Goal: Use online tool/utility: Utilize a website feature to perform a specific function

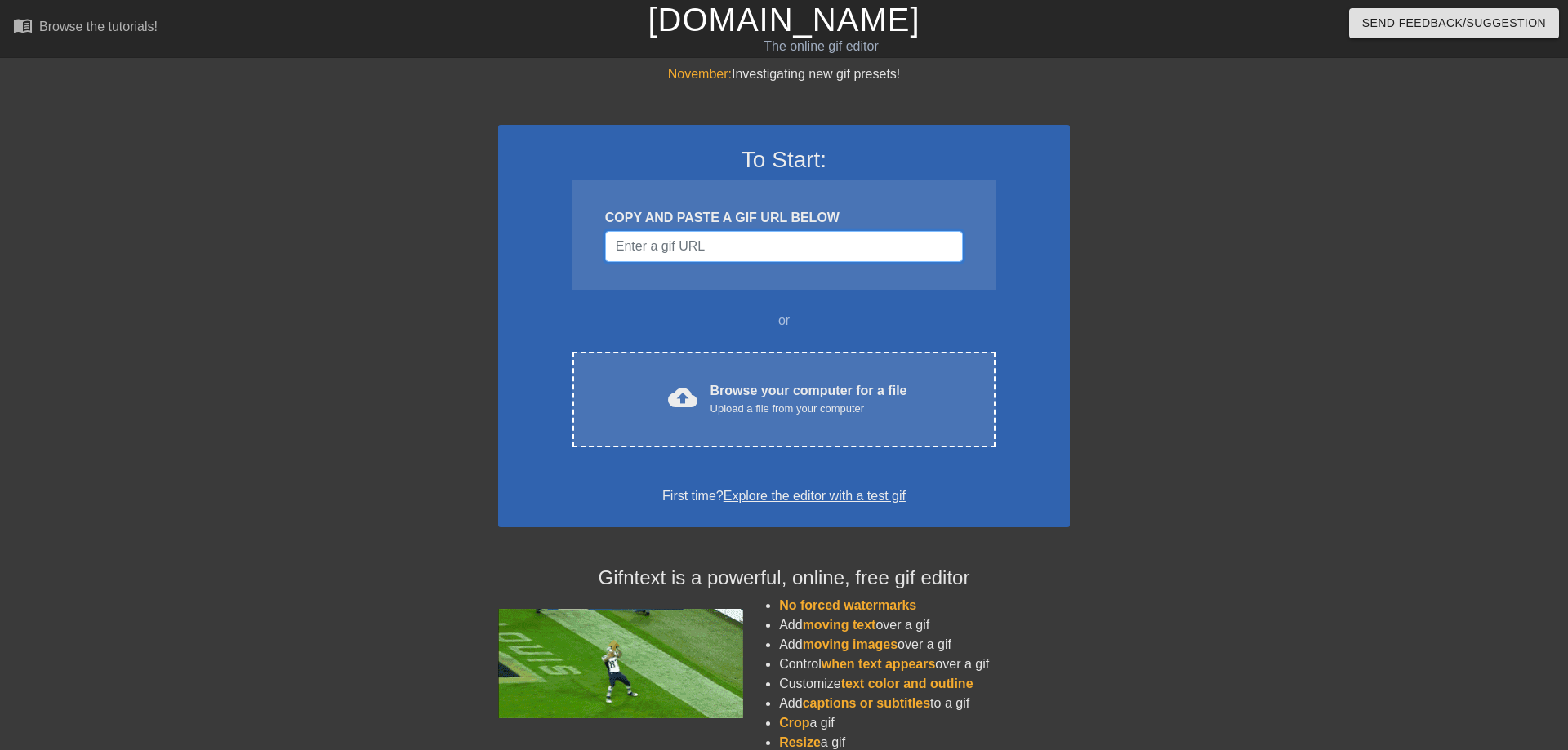
click at [690, 247] on input "Username" at bounding box center [784, 247] width 357 height 31
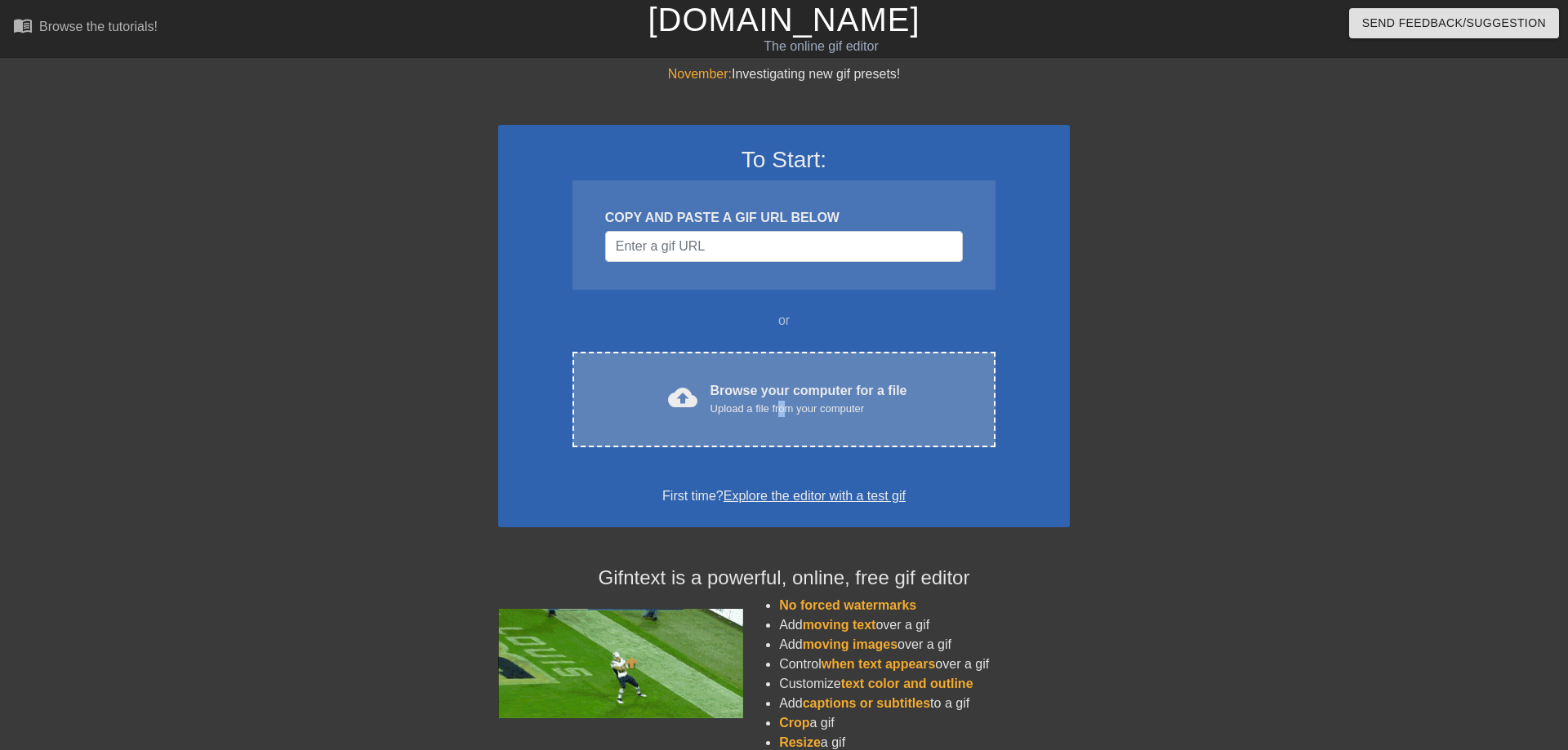
click at [784, 404] on div "Upload a file from your computer" at bounding box center [809, 408] width 197 height 17
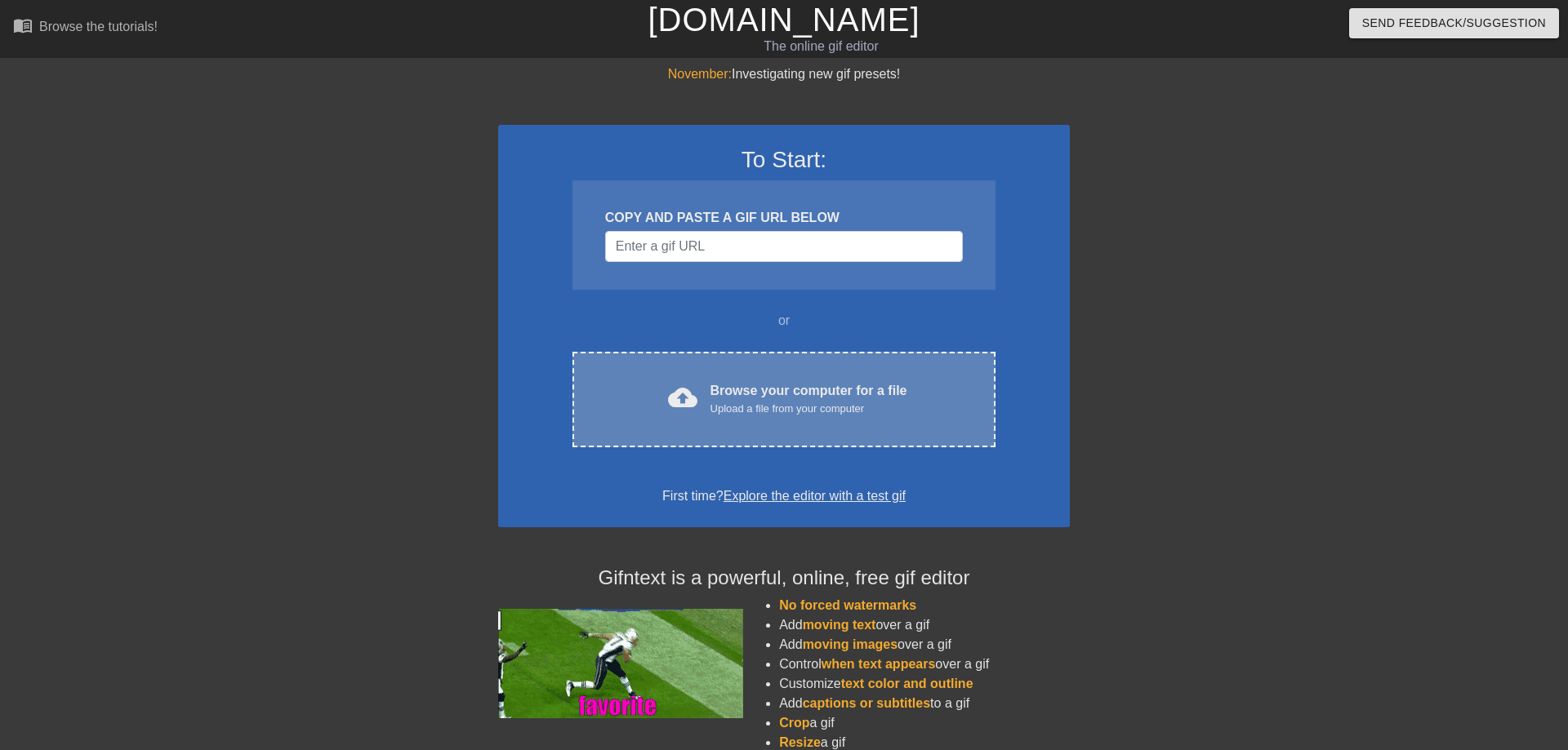
click at [889, 382] on div "Browse your computer for a file Upload a file from your computer" at bounding box center [809, 399] width 197 height 36
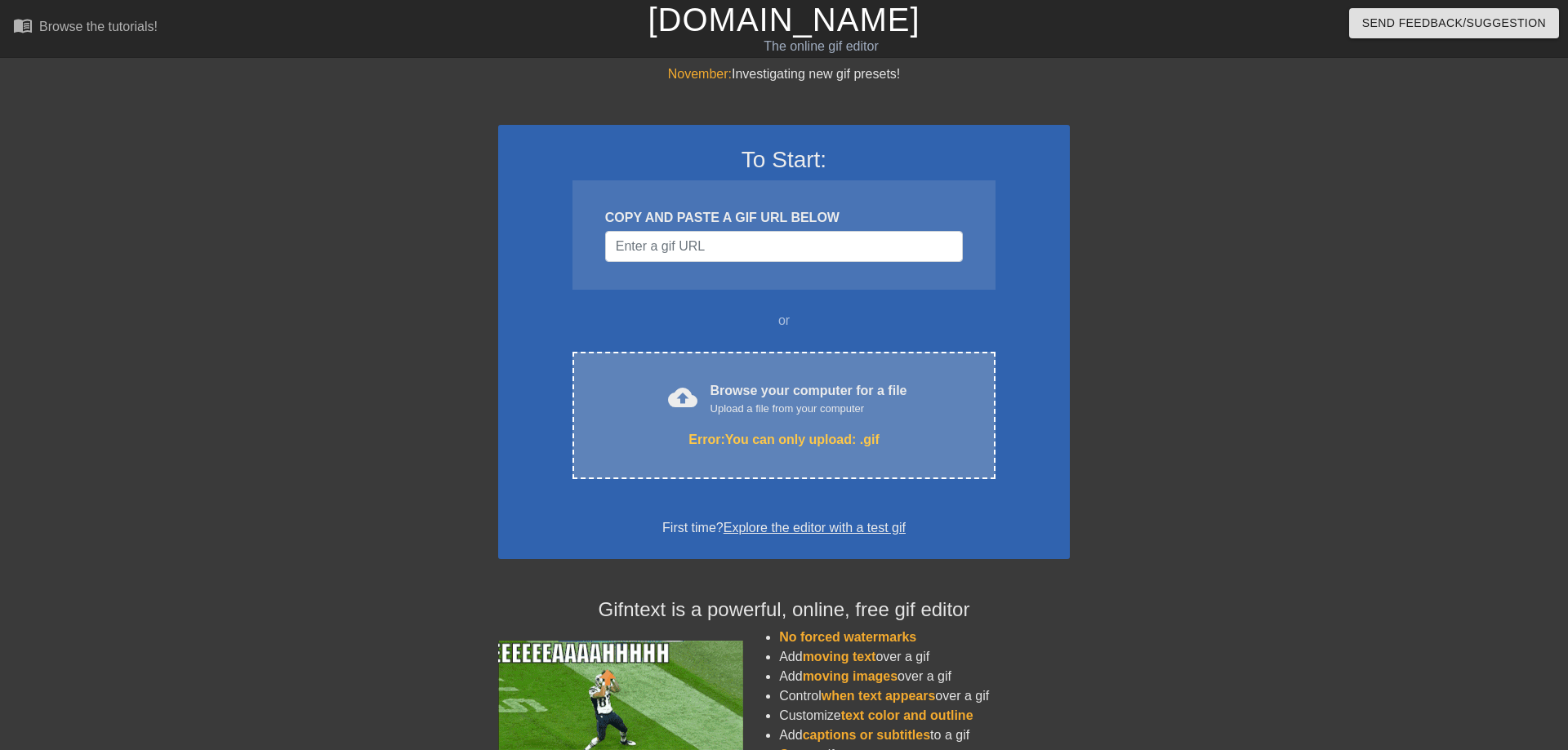
click at [735, 395] on div "Browse your computer for a file Upload a file from your computer" at bounding box center [809, 399] width 197 height 36
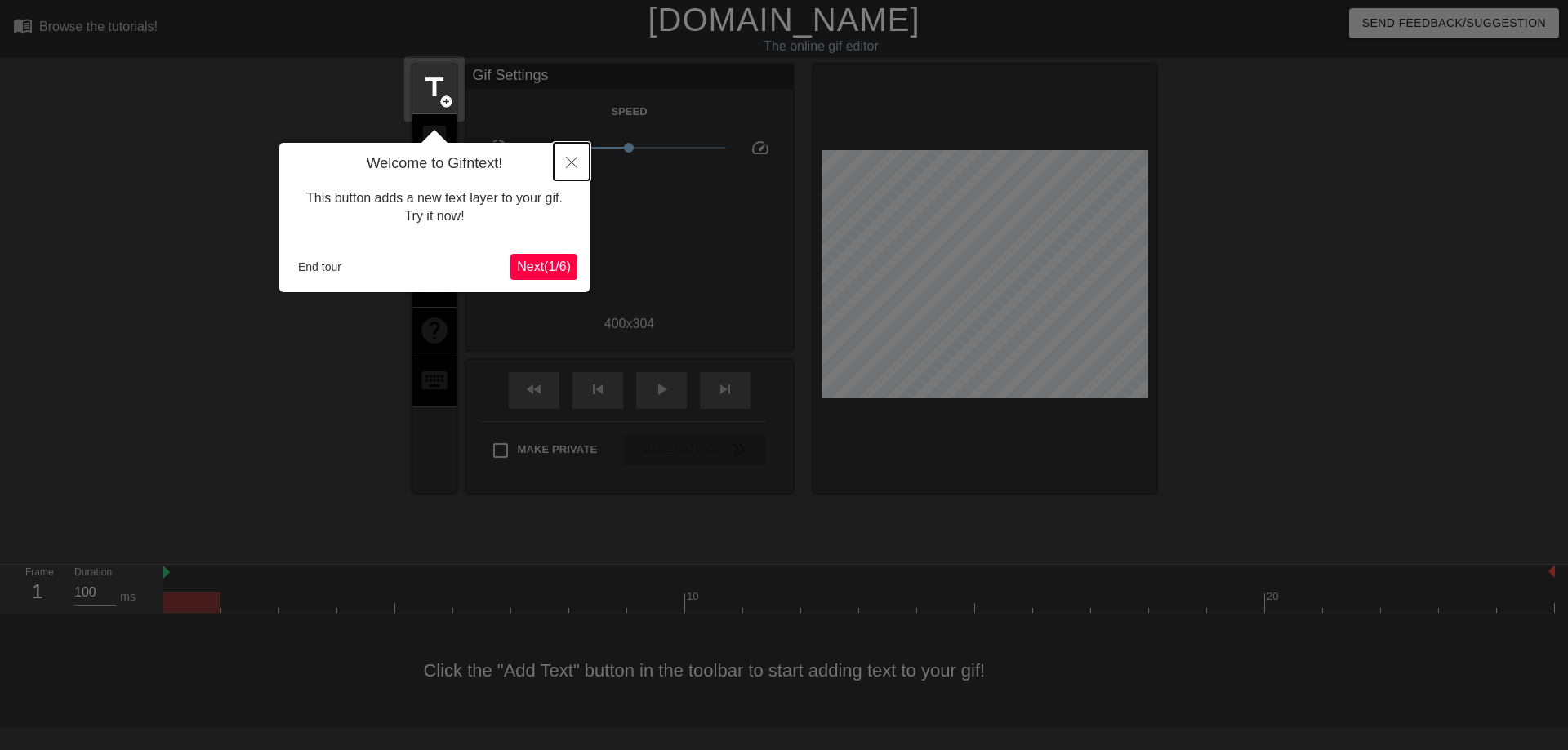
click at [583, 161] on button "Close" at bounding box center [572, 161] width 36 height 37
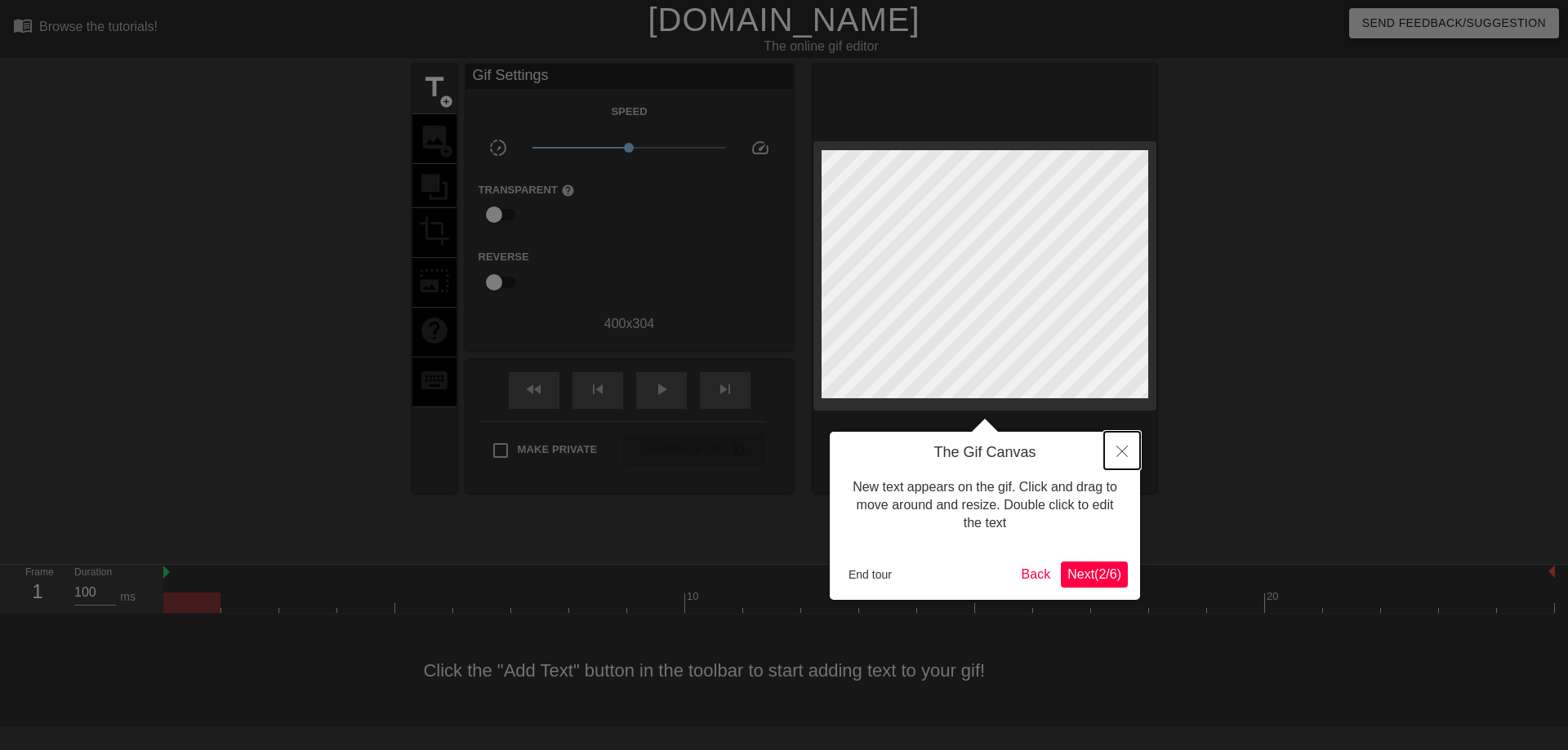
click at [1119, 450] on icon "Close" at bounding box center [1122, 452] width 12 height 12
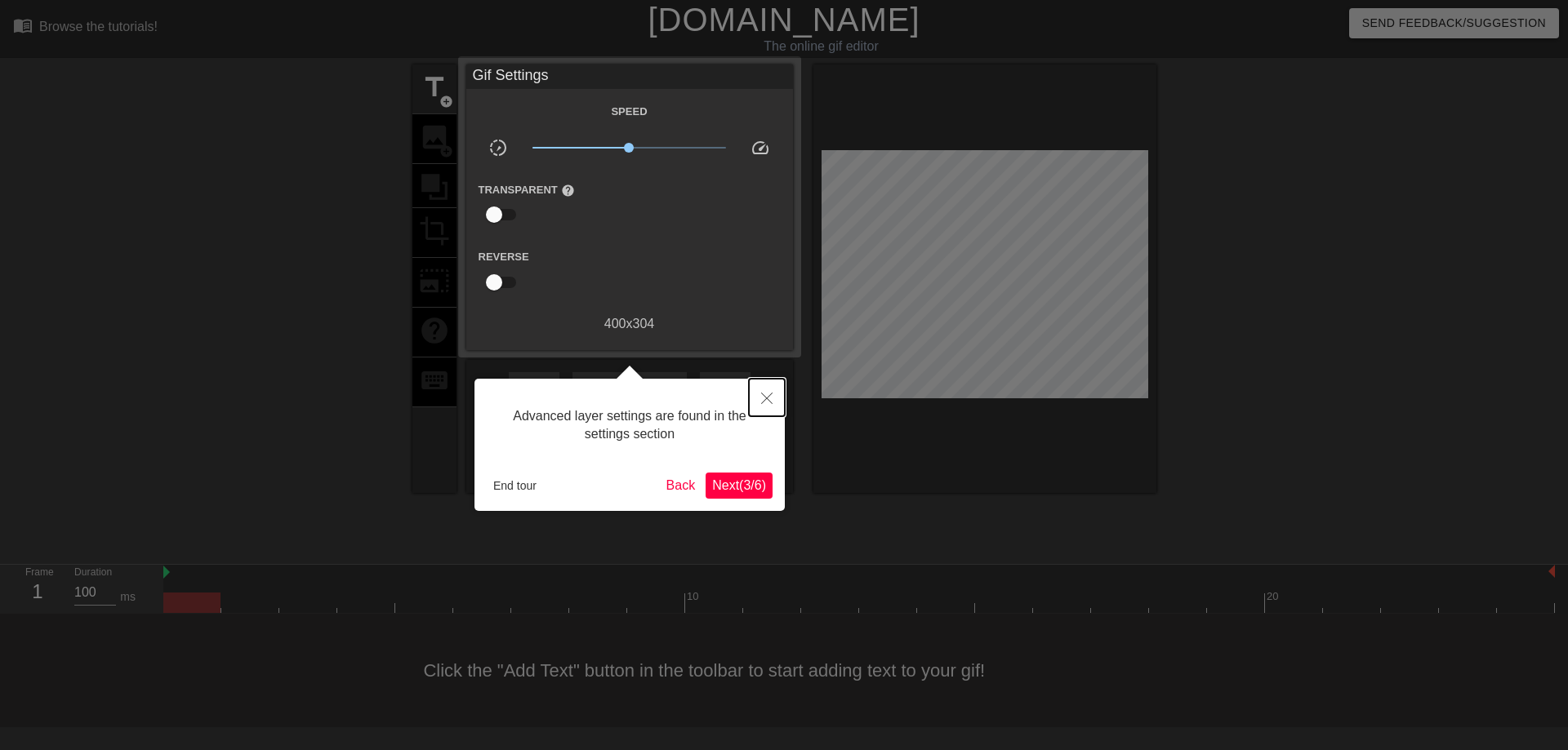
click at [778, 400] on button "Close" at bounding box center [767, 398] width 36 height 37
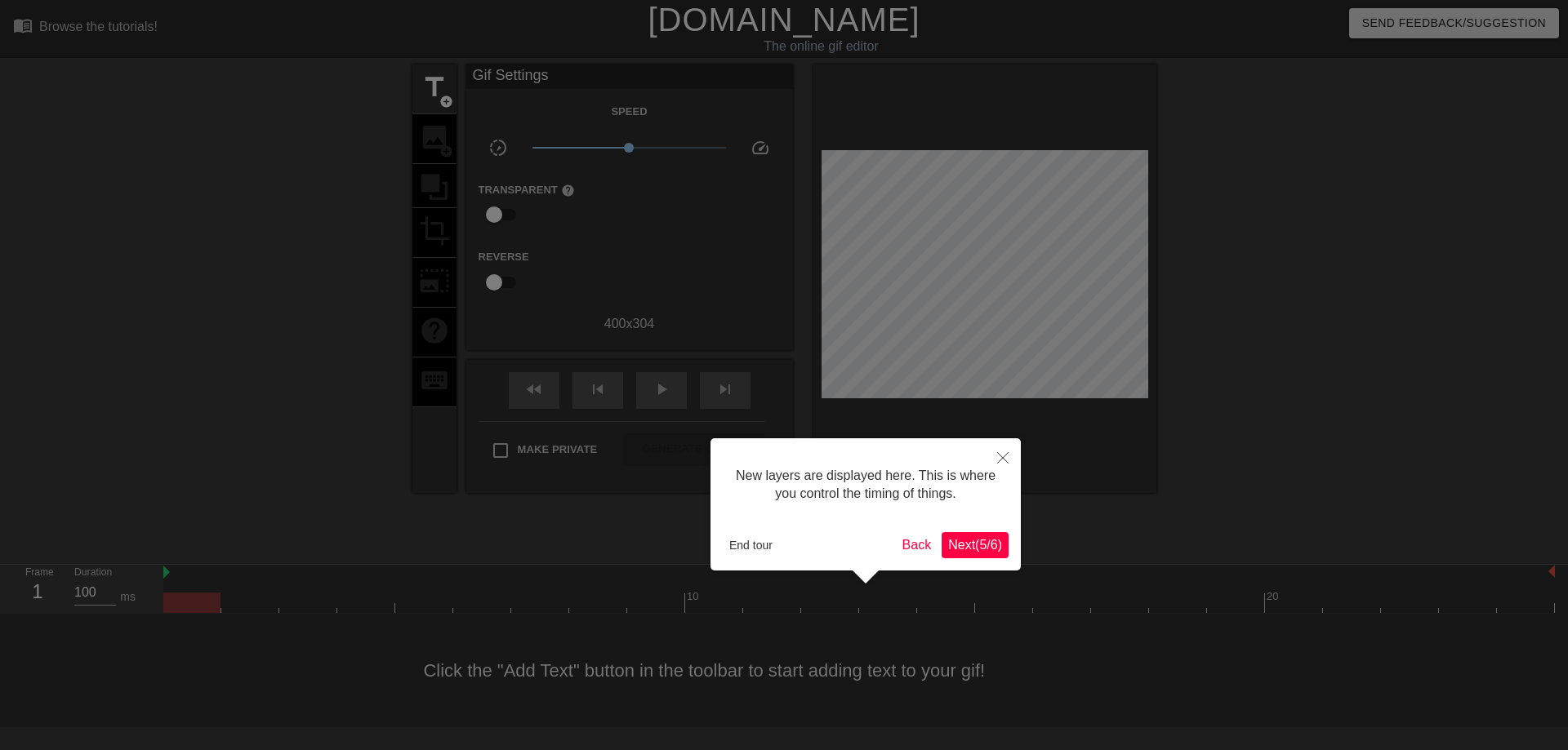
scroll to position [14, 0]
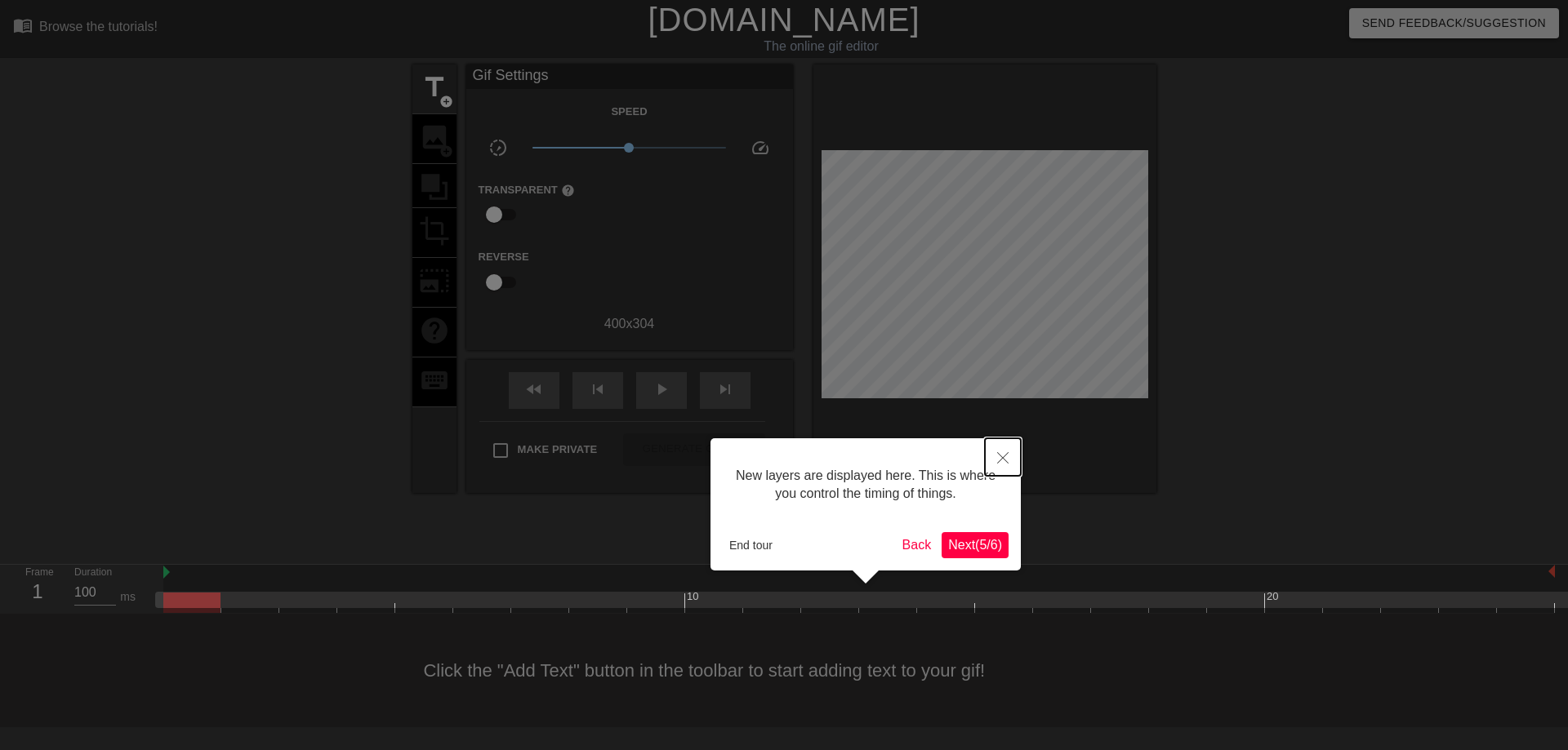
click at [988, 449] on button "Close" at bounding box center [1003, 458] width 36 height 37
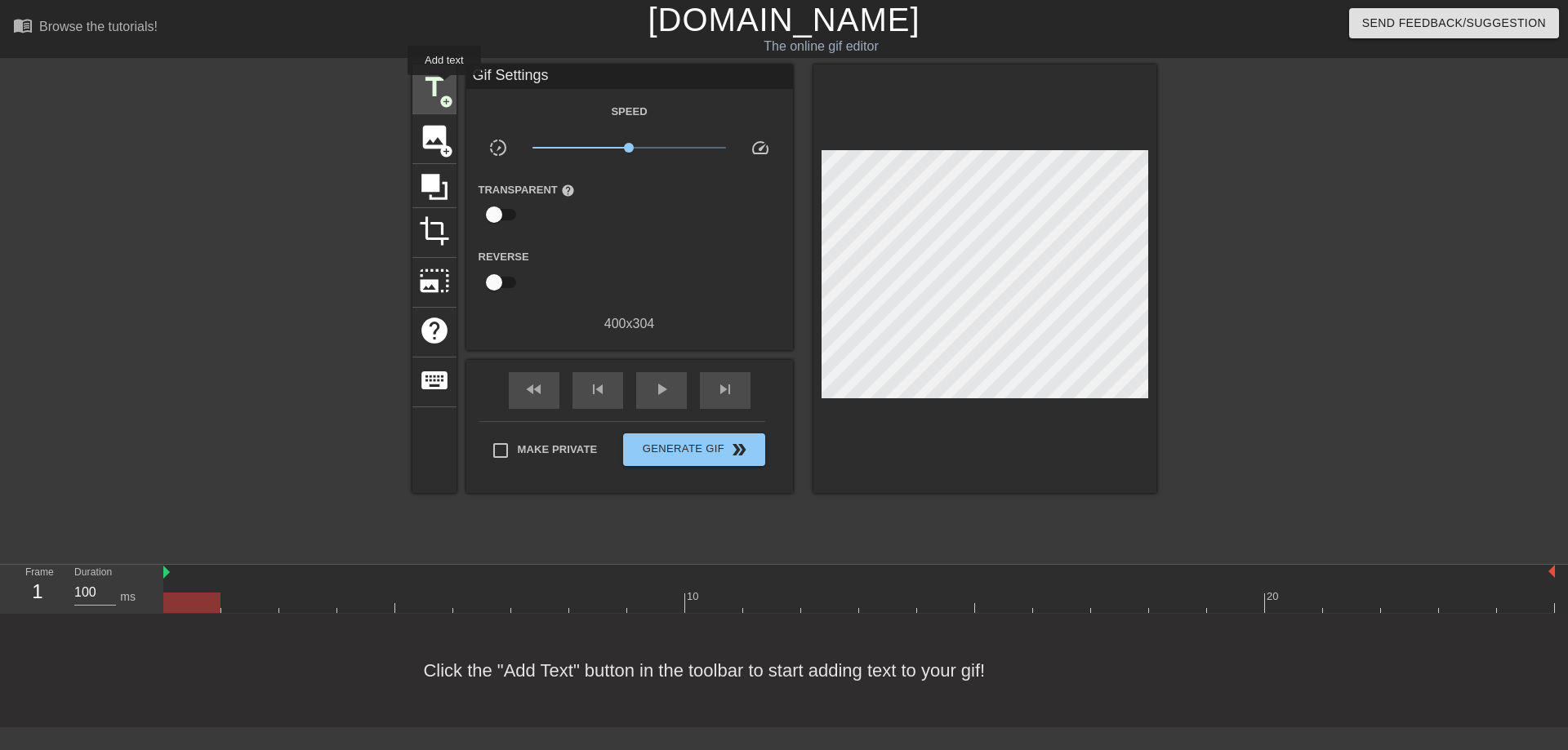
click at [438, 83] on span "title" at bounding box center [435, 88] width 31 height 31
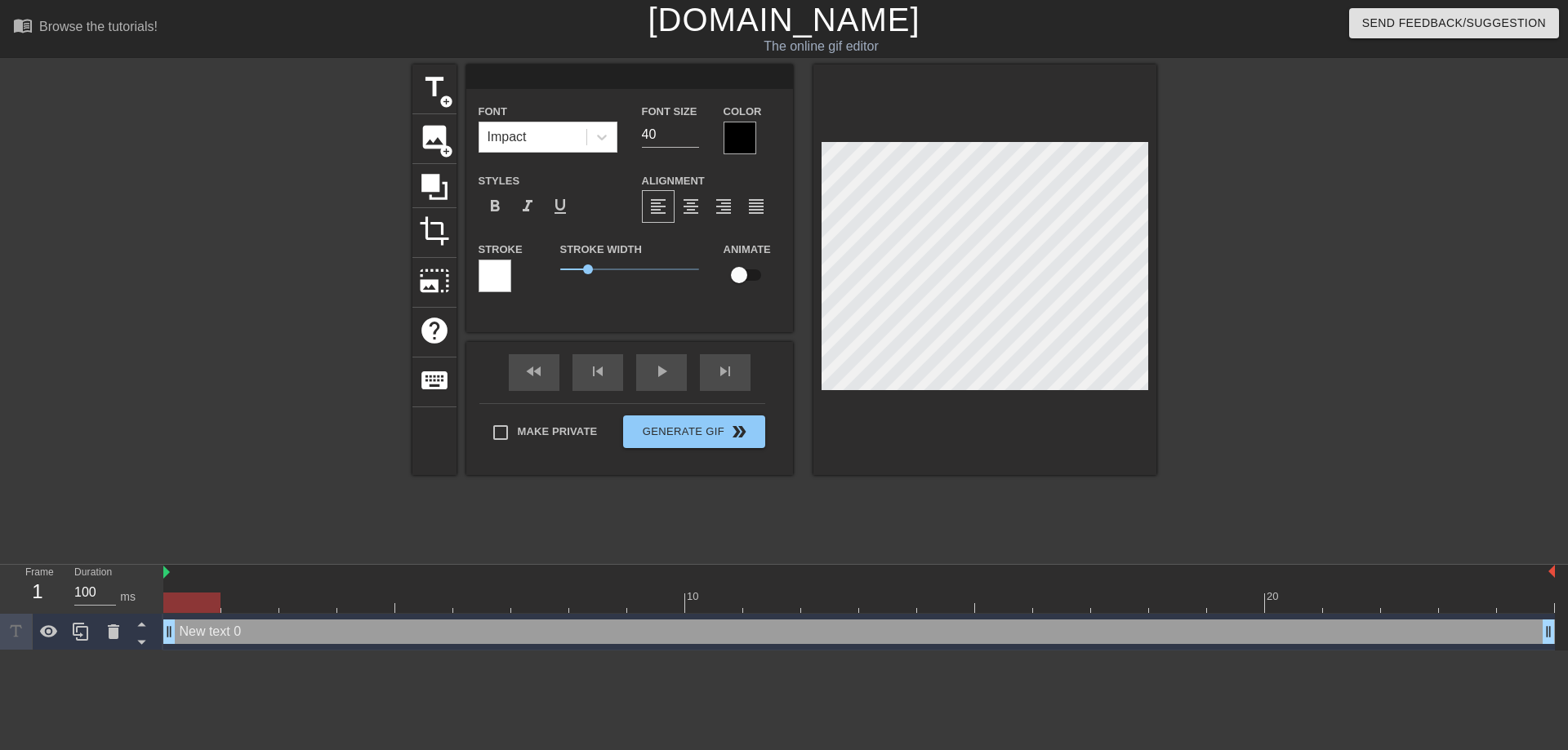
scroll to position [0, 0]
type input "Kayla"
type textarea "Kayla"
click at [423, 87] on span "title" at bounding box center [435, 88] width 31 height 31
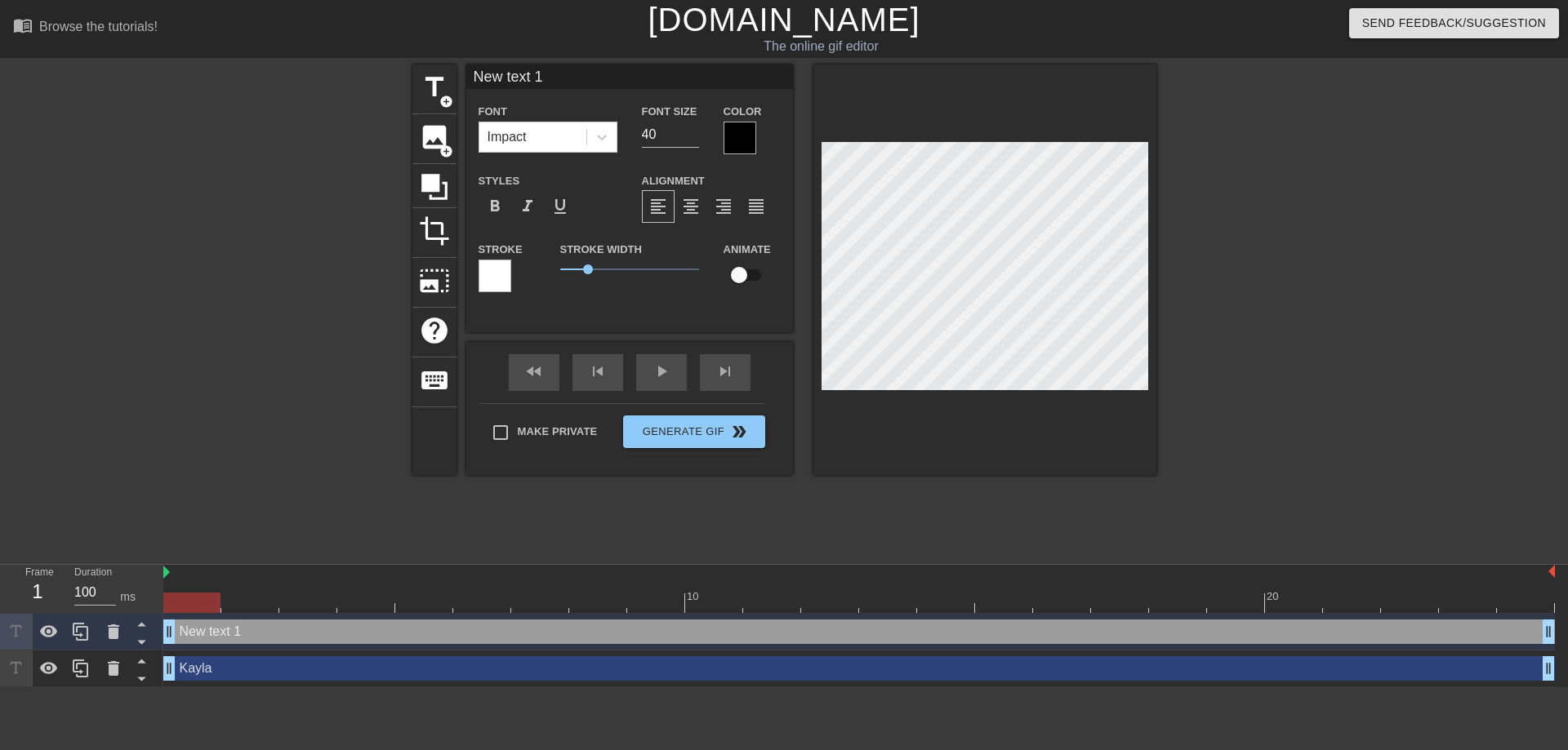
scroll to position [0, 2]
type input "K"
type textarea "K"
type input "Kh"
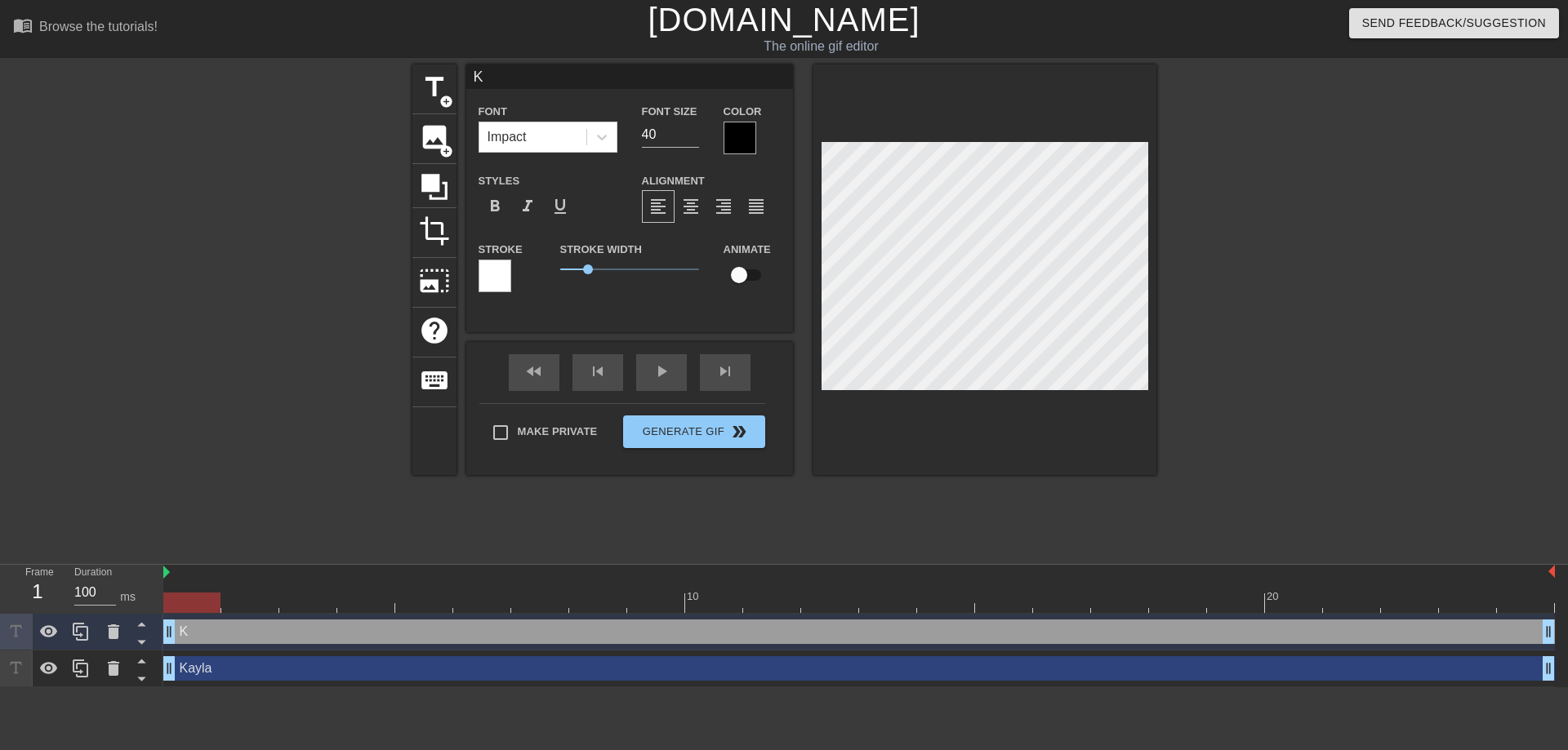
type textarea "Kh"
type input "Kho"
type textarea "Kho"
type input "[PERSON_NAME]"
type textarea "[PERSON_NAME]"
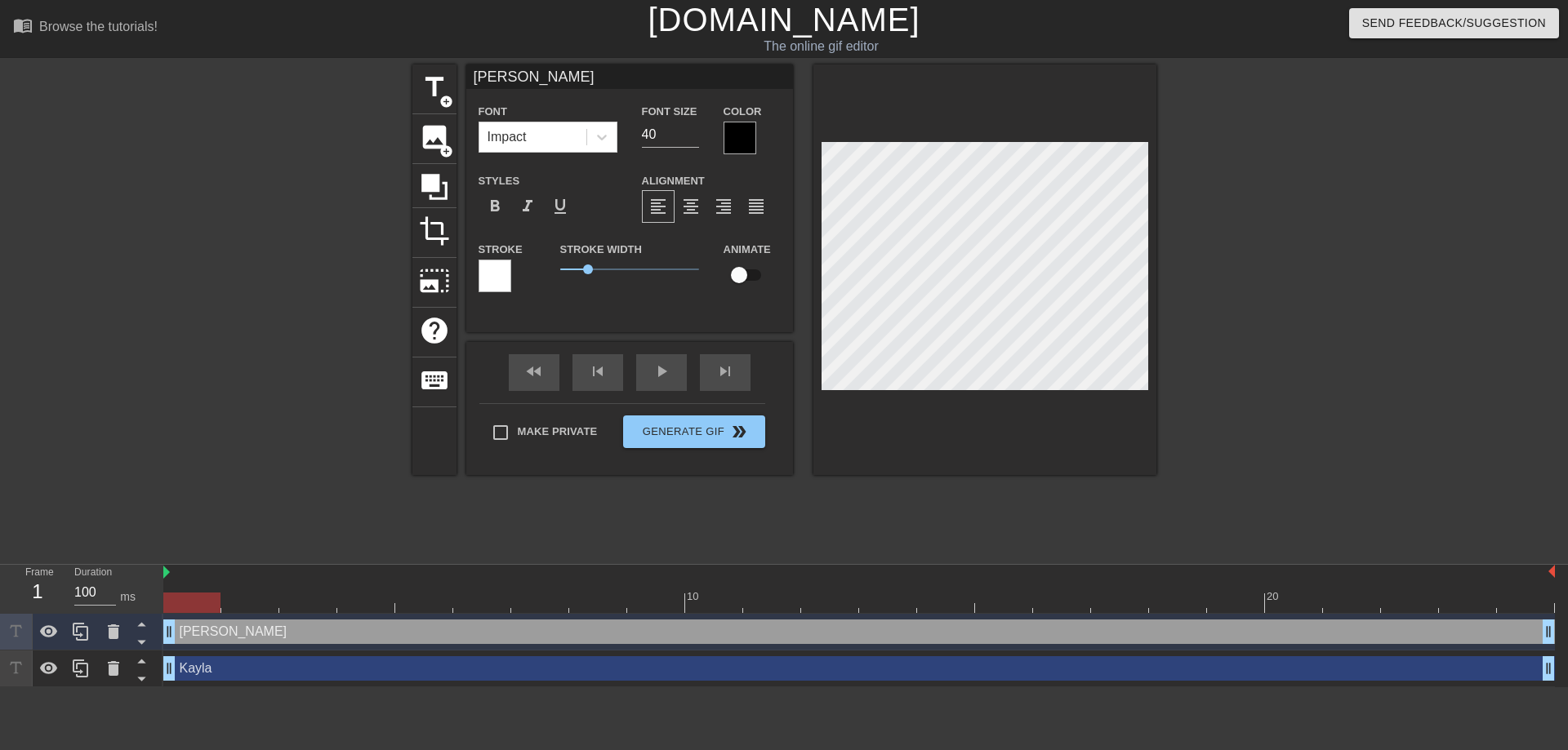
type input "[PERSON_NAME]"
type textarea "[PERSON_NAME]"
click at [670, 433] on button "Generate Gif double_arrow" at bounding box center [694, 431] width 142 height 32
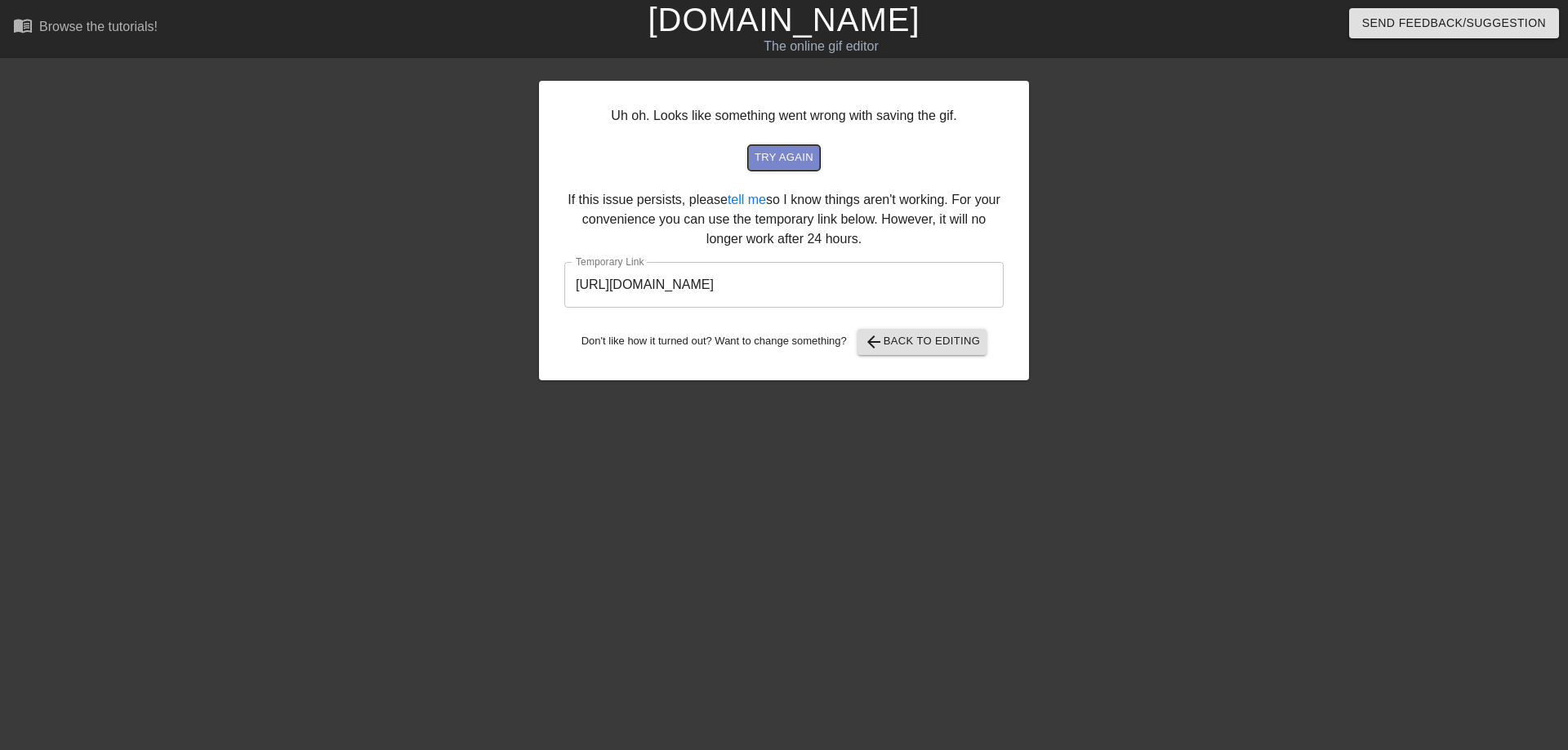
click at [768, 155] on span "try again" at bounding box center [784, 157] width 59 height 19
click at [890, 351] on span "arrow_back Back to Editing" at bounding box center [922, 343] width 117 height 20
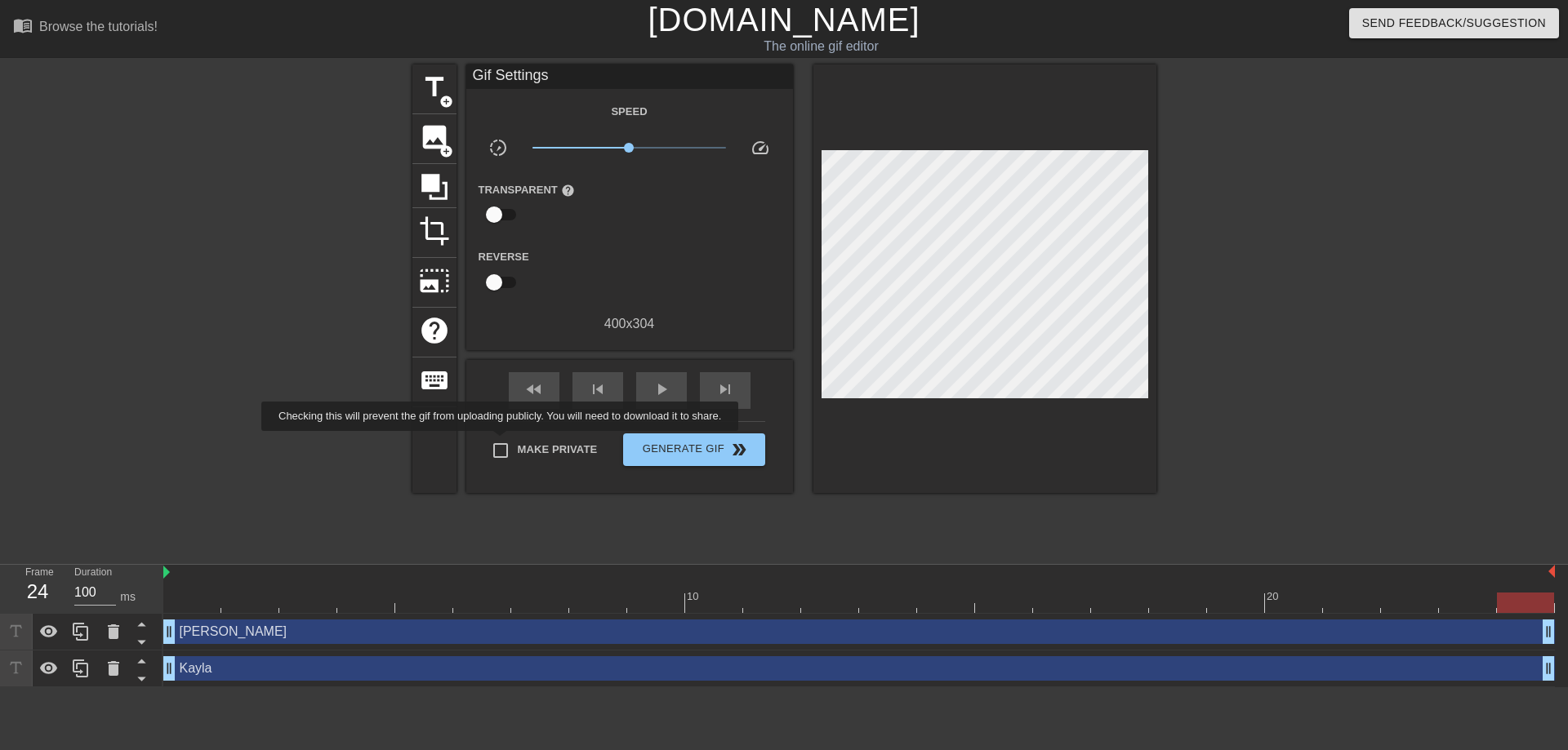
click at [511, 442] on input "Make Private" at bounding box center [500, 451] width 34 height 34
checkbox input "true"
click at [770, 443] on div "fast_rewind skip_previous play_arrow skip_next Make Private Generate Gif double…" at bounding box center [630, 426] width 327 height 133
click at [730, 444] on span "double_arrow" at bounding box center [739, 450] width 20 height 20
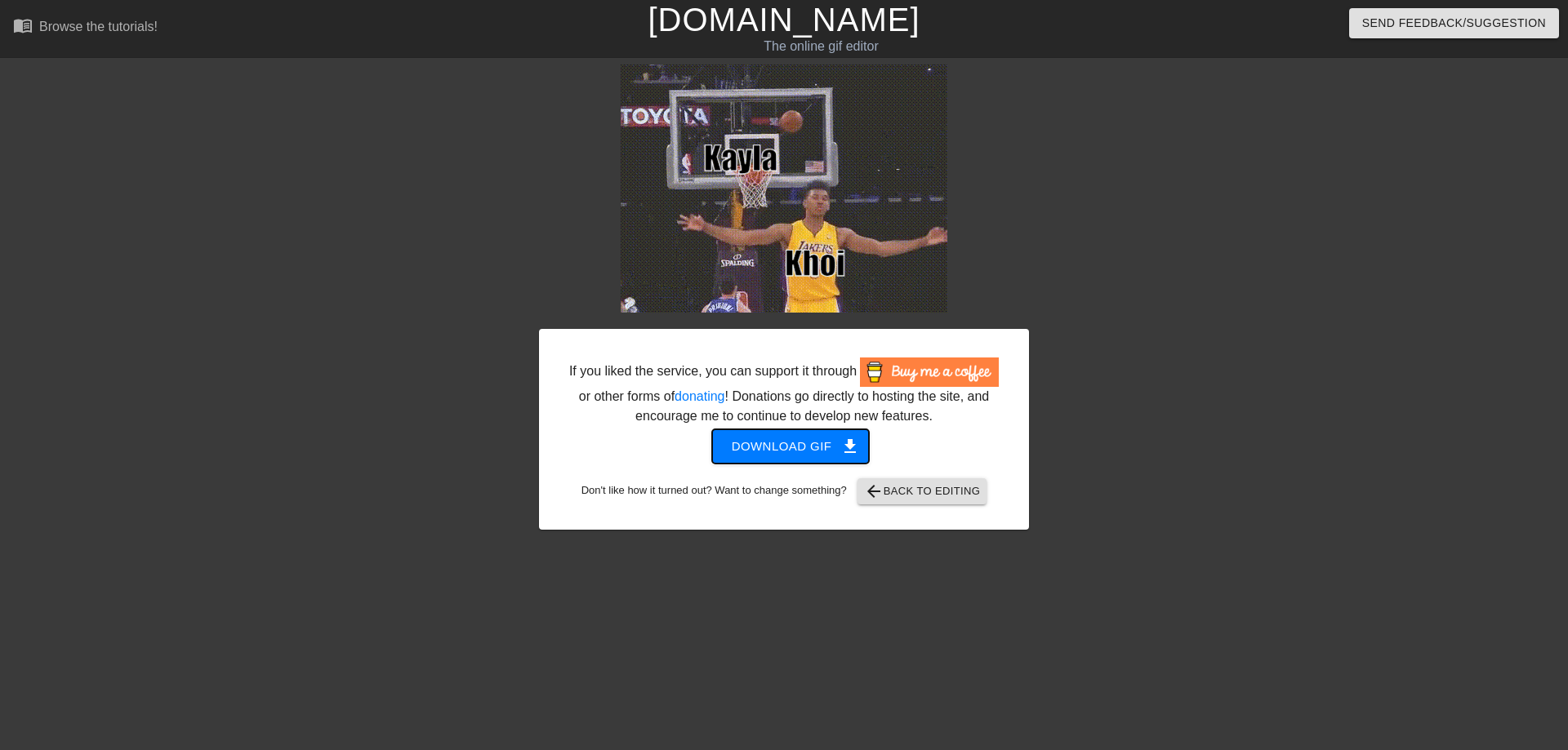
click at [784, 447] on span "Download gif get_app" at bounding box center [790, 447] width 118 height 22
